Goal: Check status: Check status

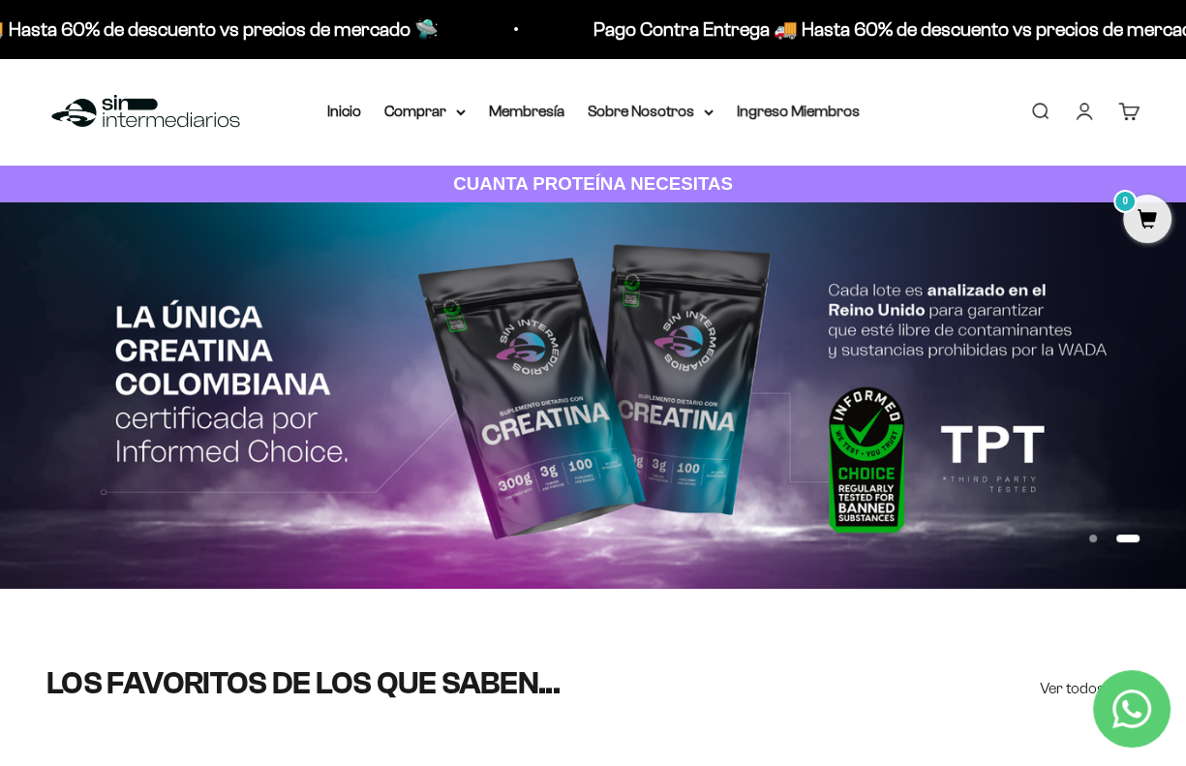
click at [1084, 111] on link "Cuenta" at bounding box center [1083, 111] width 21 height 21
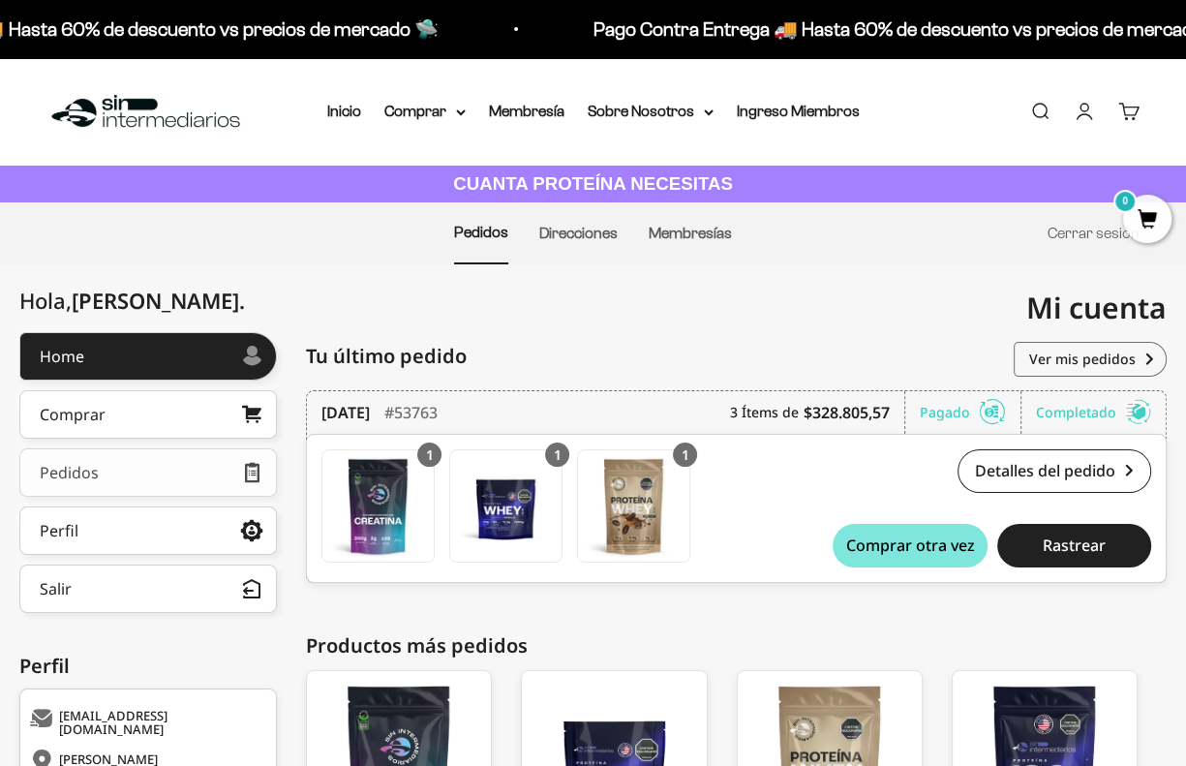
click at [171, 473] on link "Pedidos" at bounding box center [147, 472] width 257 height 48
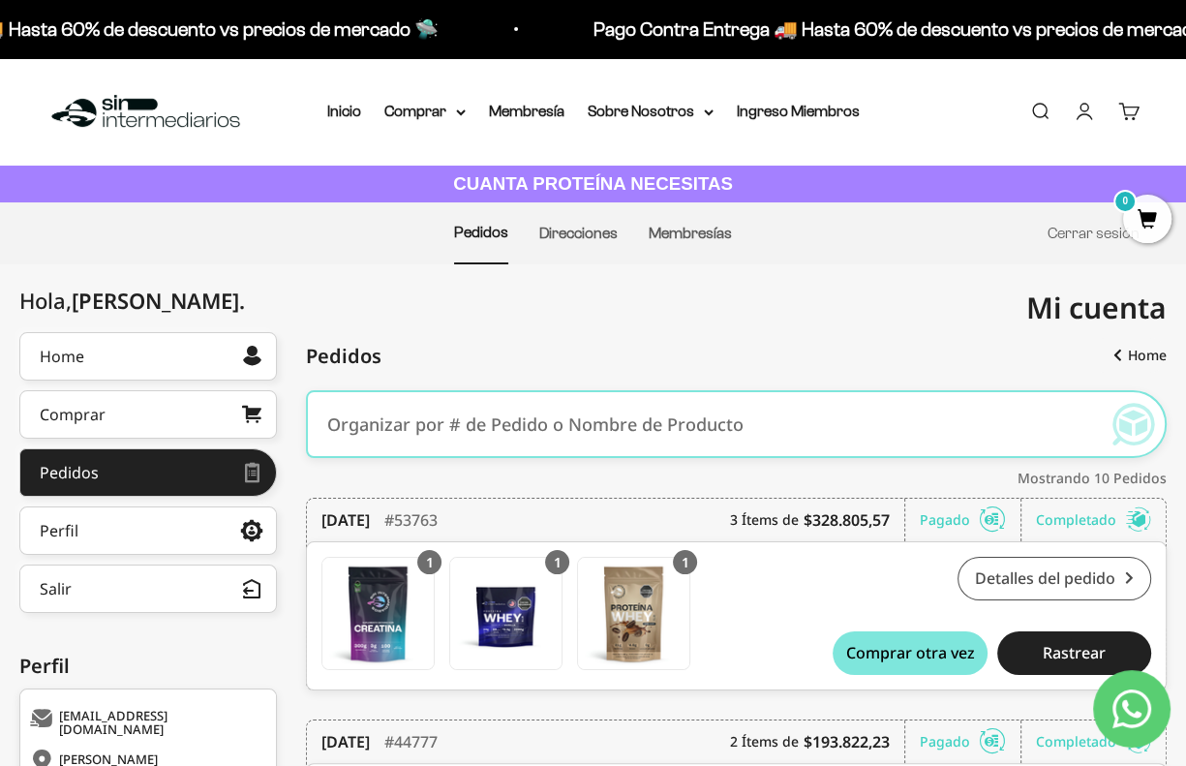
click at [1061, 569] on link "Detalles del pedido" at bounding box center [1054, 579] width 194 height 44
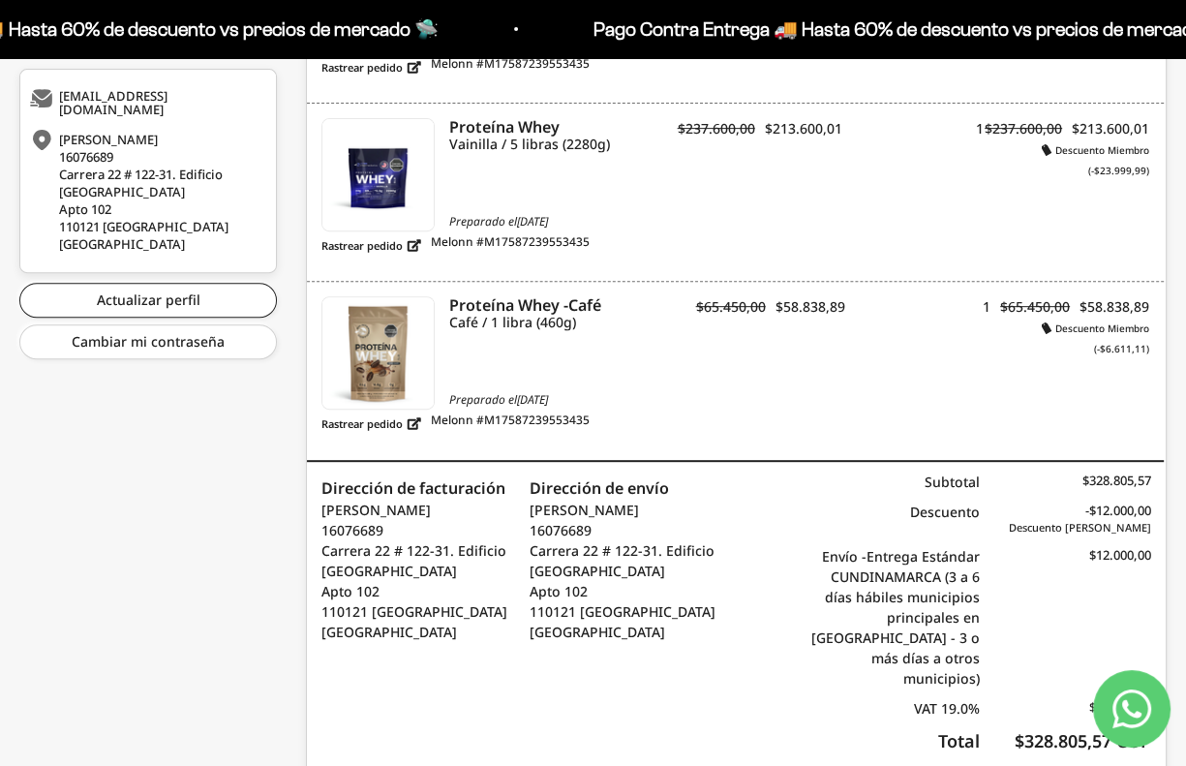
scroll to position [674, 0]
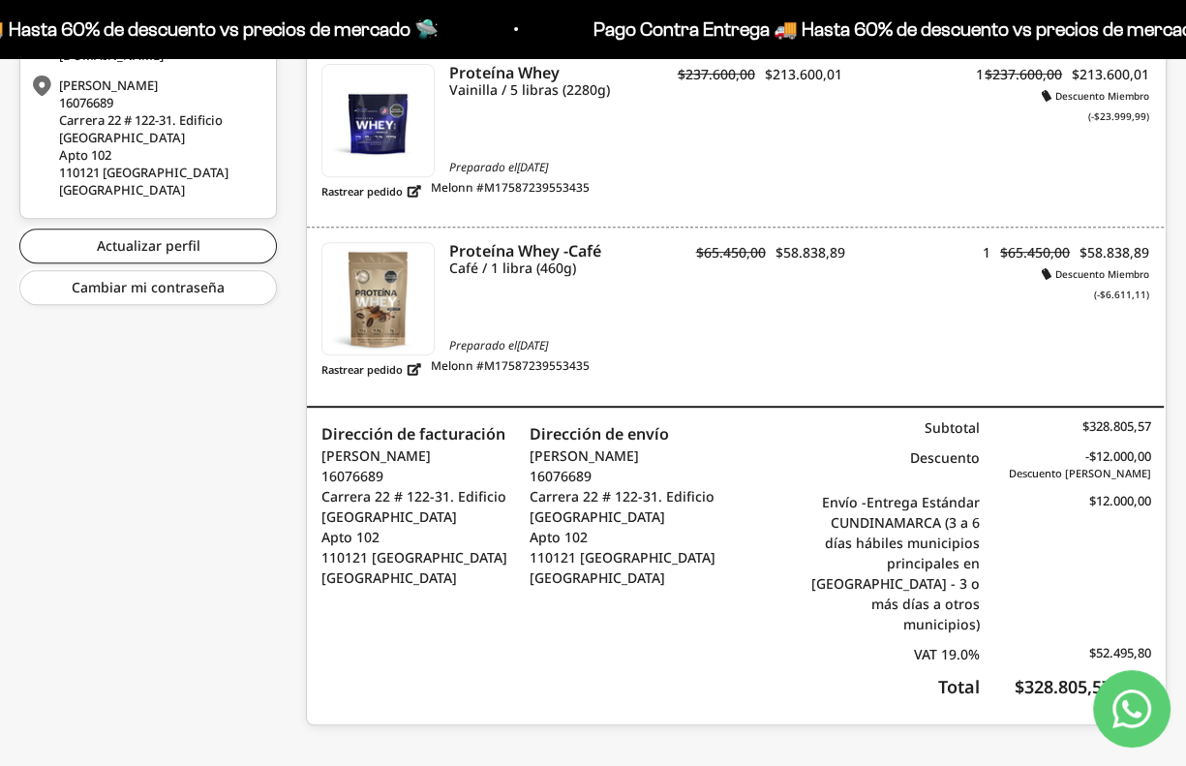
drag, startPoint x: 987, startPoint y: 626, endPoint x: 973, endPoint y: 625, distance: 14.6
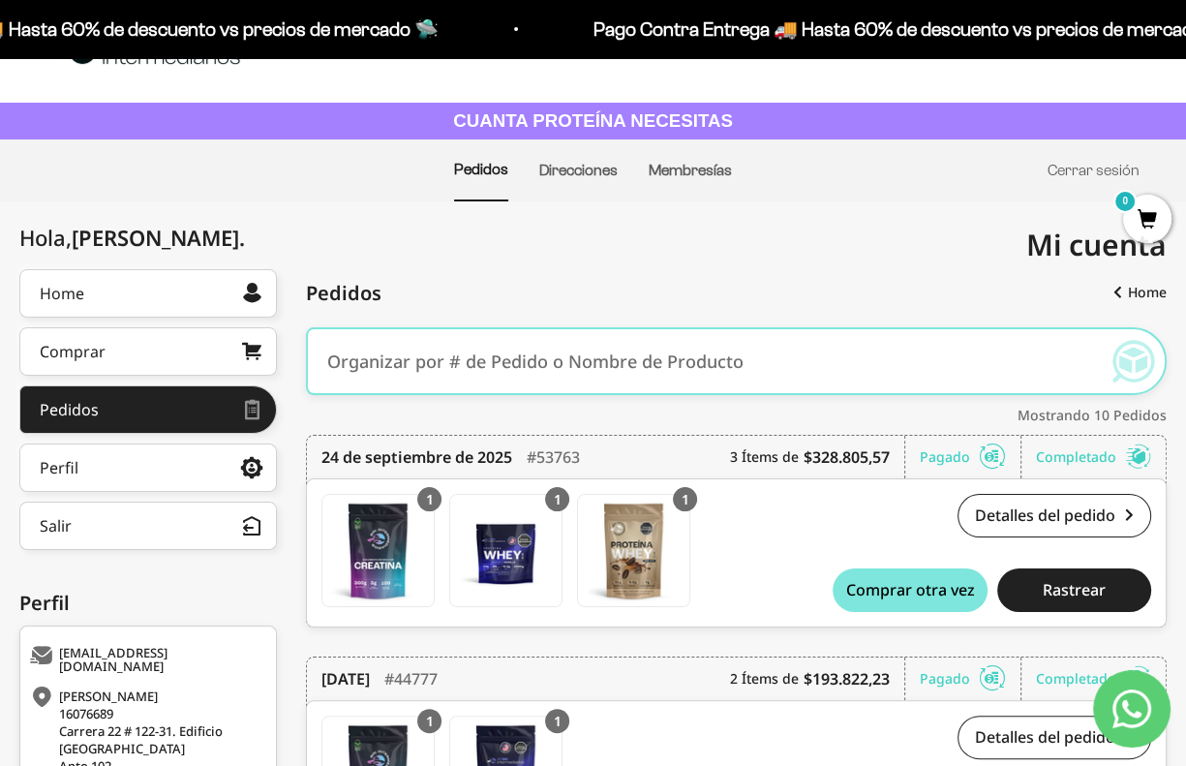
scroll to position [97, 0]
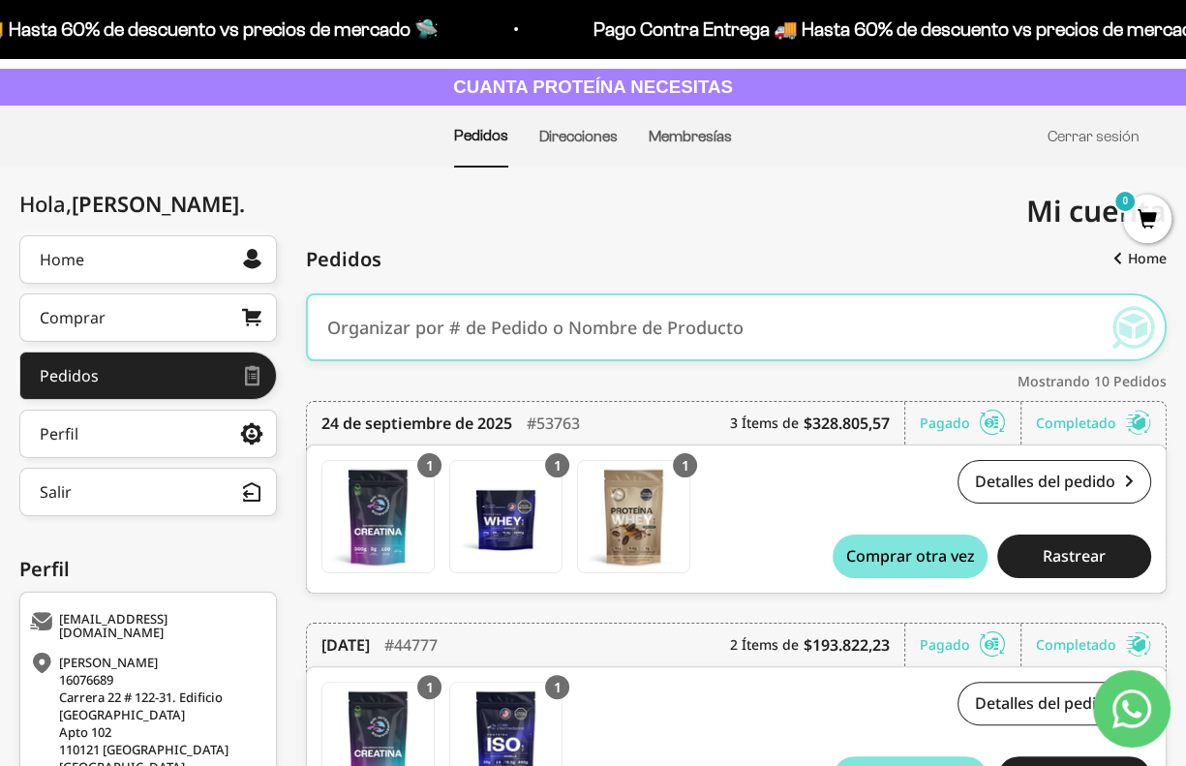
click at [761, 329] on input "text" at bounding box center [707, 327] width 760 height 58
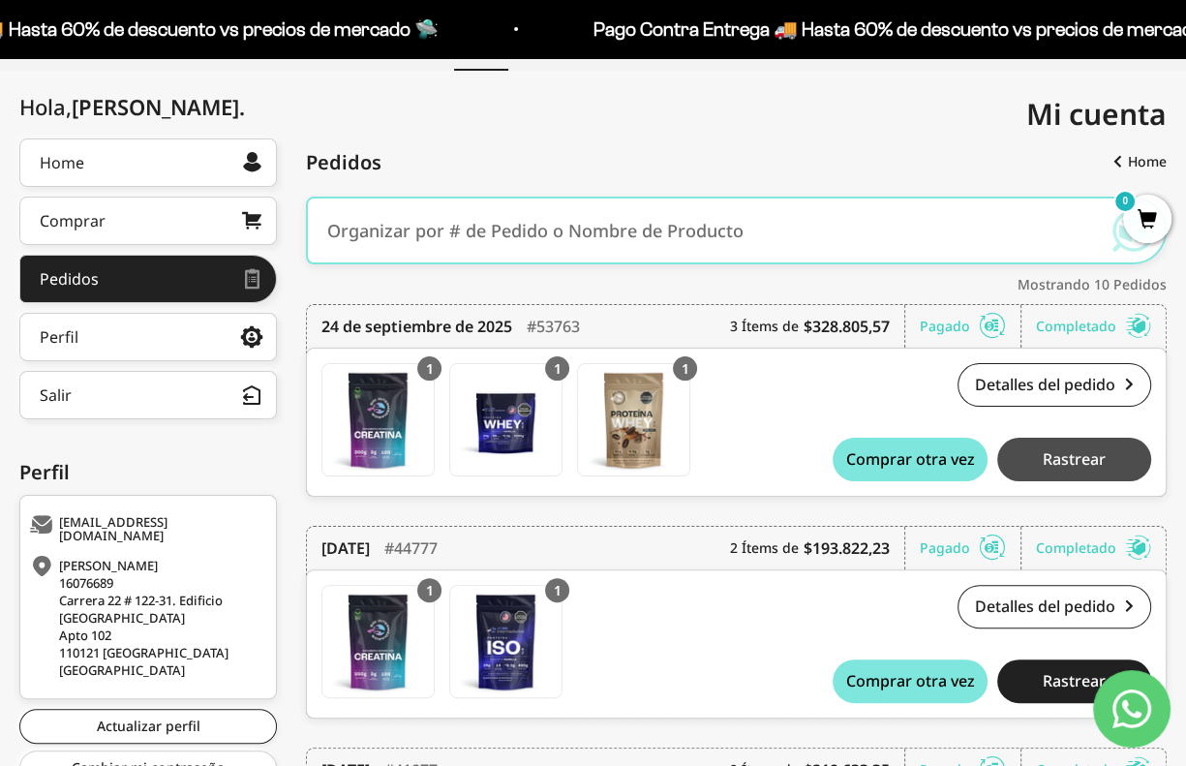
click at [1073, 460] on span "Rastrear" at bounding box center [1073, 458] width 63 height 15
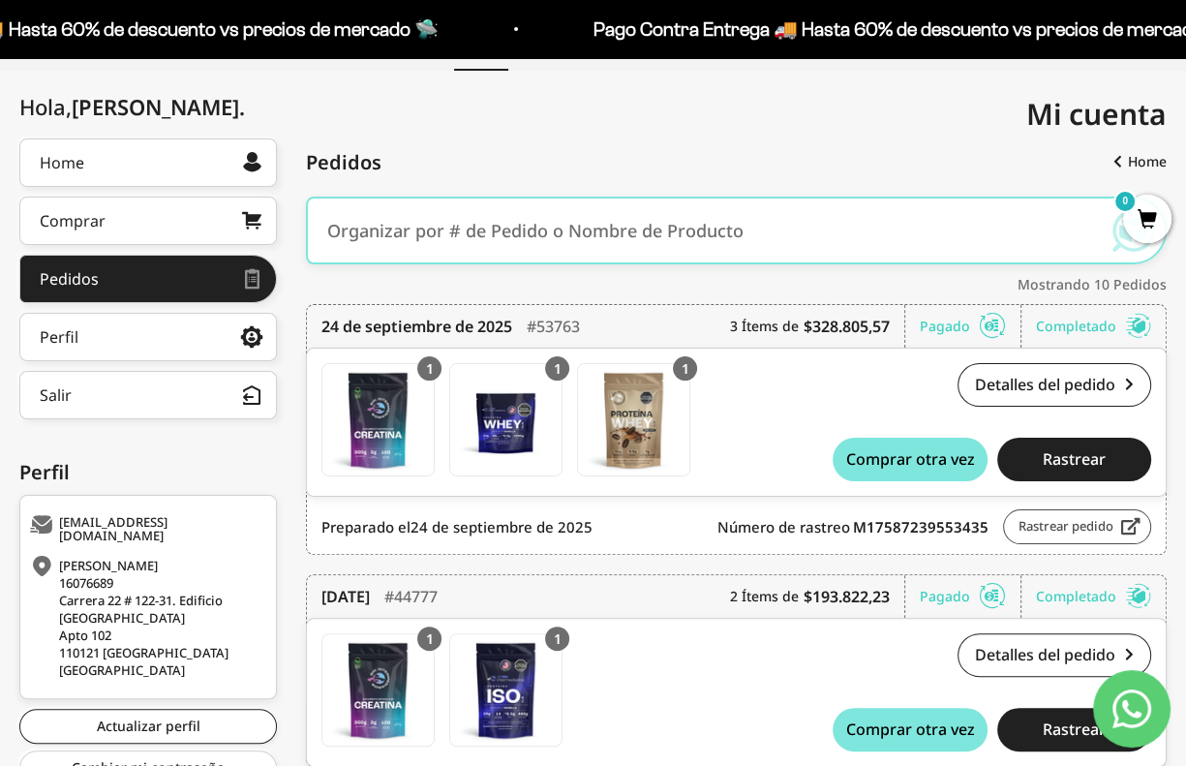
click at [1056, 519] on link "Rastrear pedido" at bounding box center [1077, 526] width 148 height 35
click at [251, 337] on icon at bounding box center [251, 336] width 23 height 17
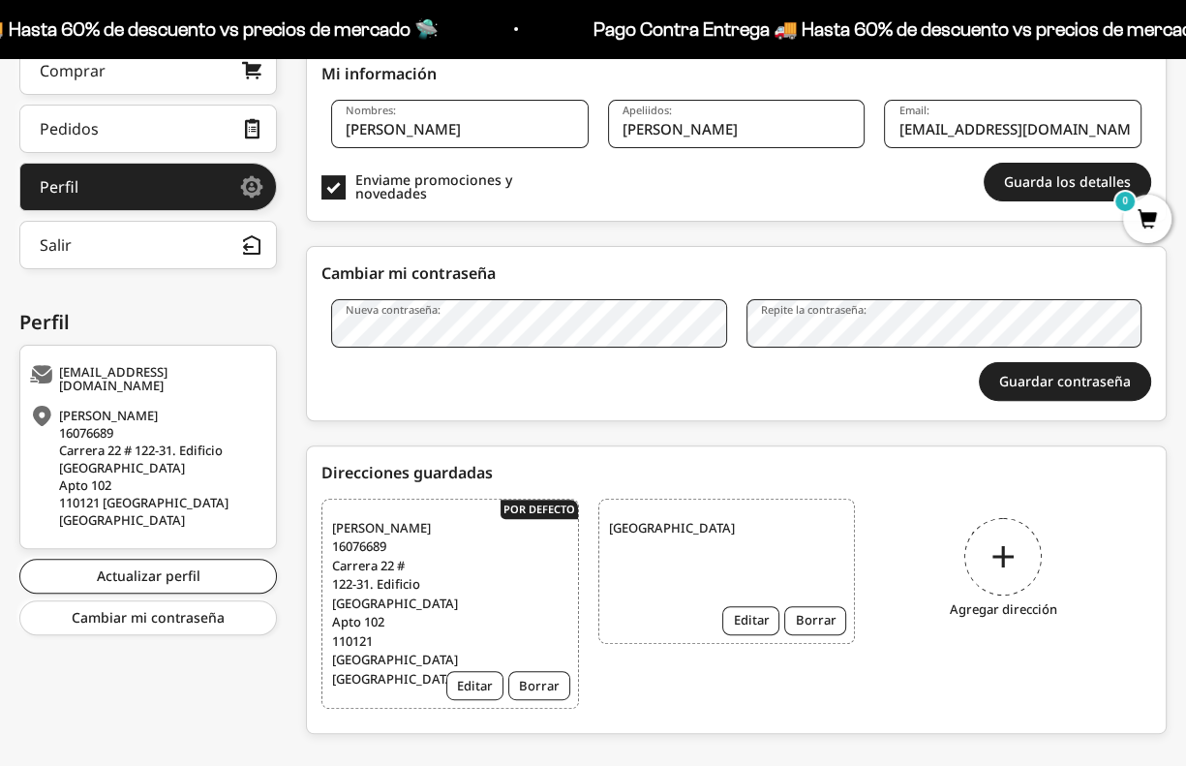
scroll to position [372, 0]
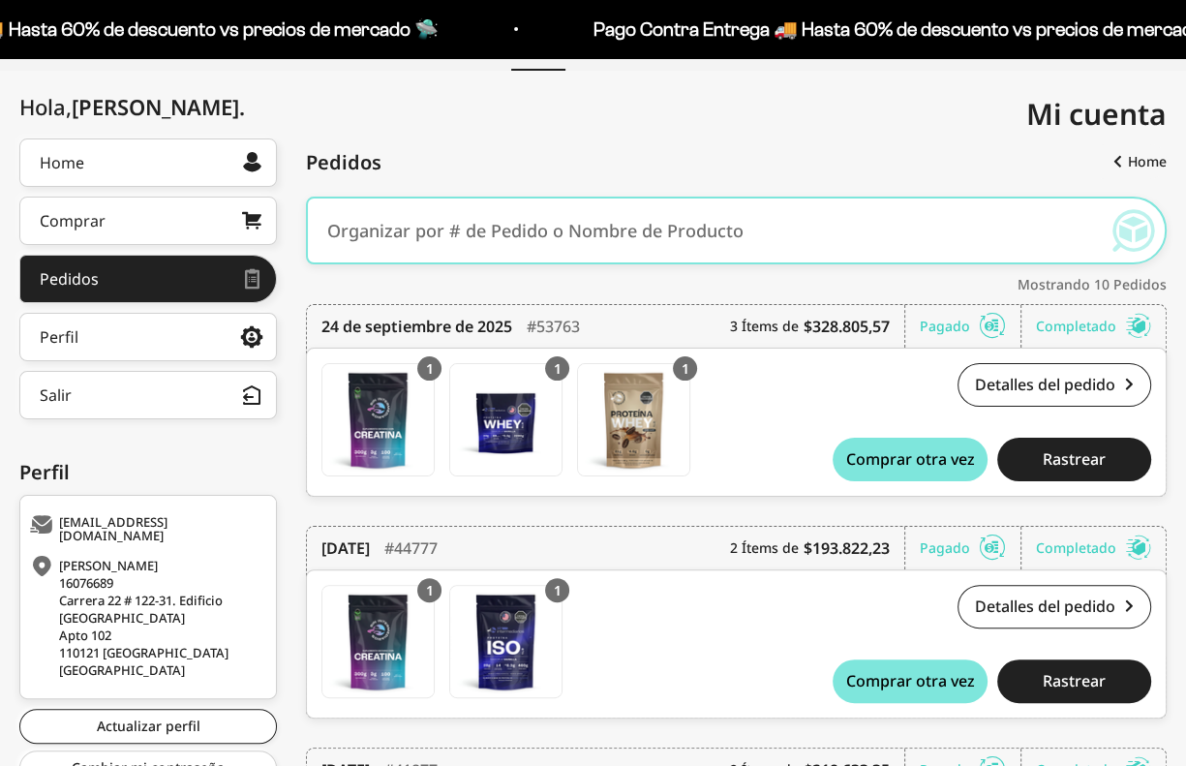
scroll to position [194, 0]
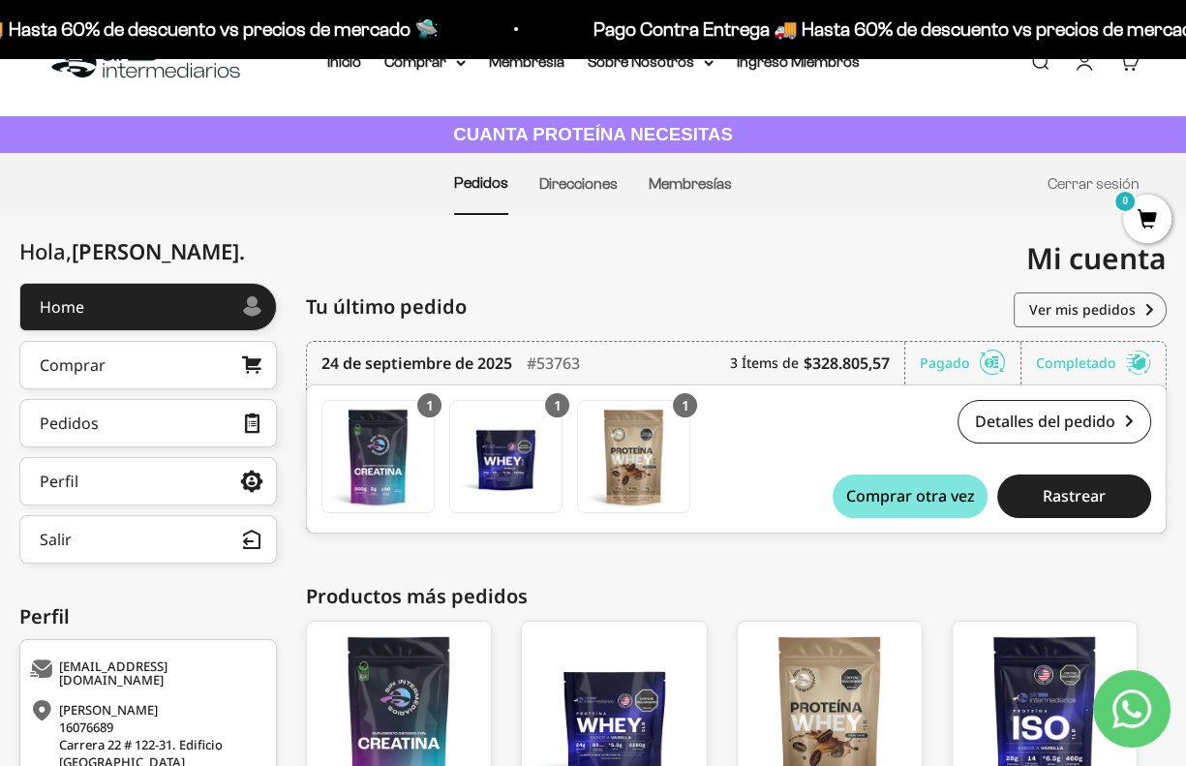
scroll to position [97, 0]
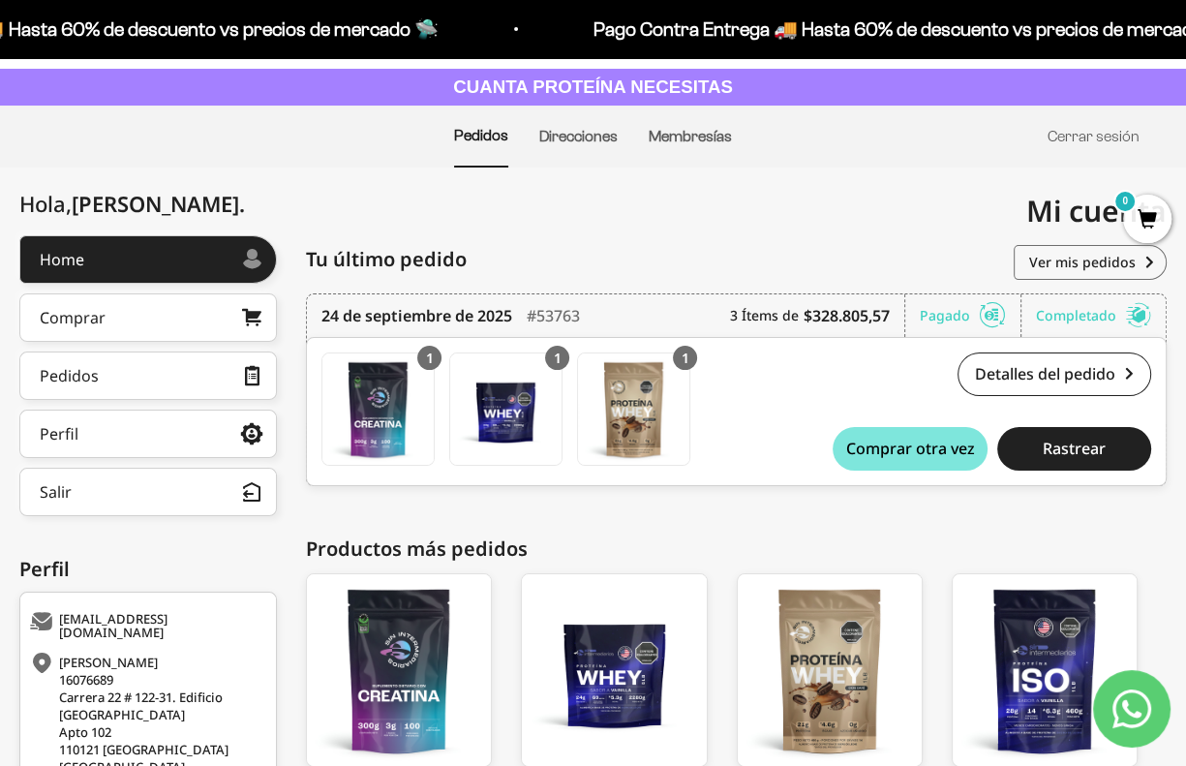
click at [933, 418] on div "Comprar otra vez Rastrear" at bounding box center [991, 438] width 318 height 63
